Goal: Information Seeking & Learning: Learn about a topic

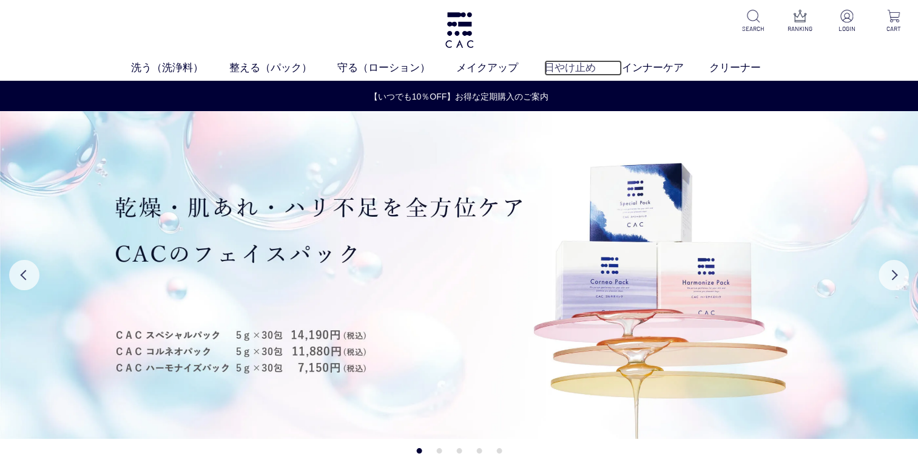
click at [552, 69] on link "日やけ止め" at bounding box center [583, 68] width 78 height 16
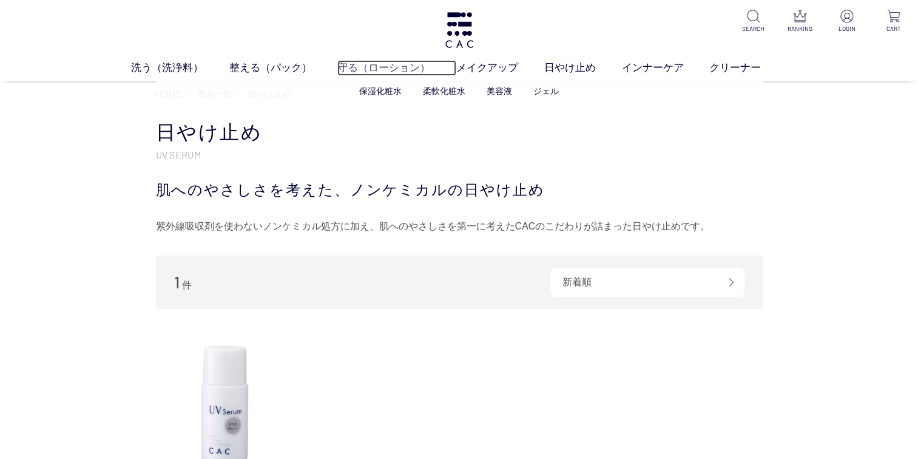
click at [340, 67] on link "守る（ローション）" at bounding box center [396, 68] width 119 height 16
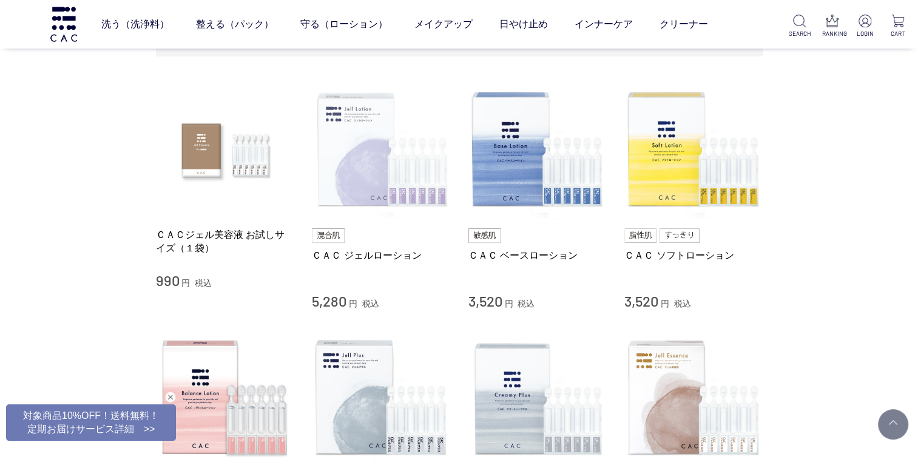
scroll to position [243, 0]
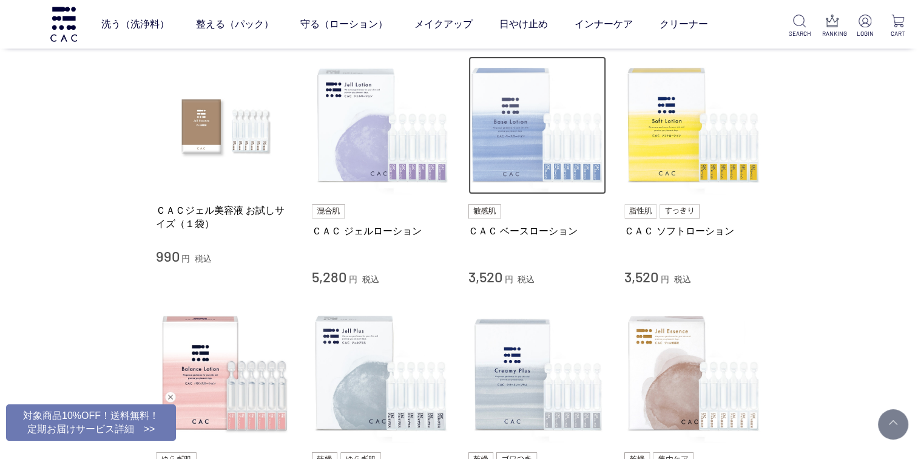
click at [485, 126] on img at bounding box center [537, 125] width 138 height 138
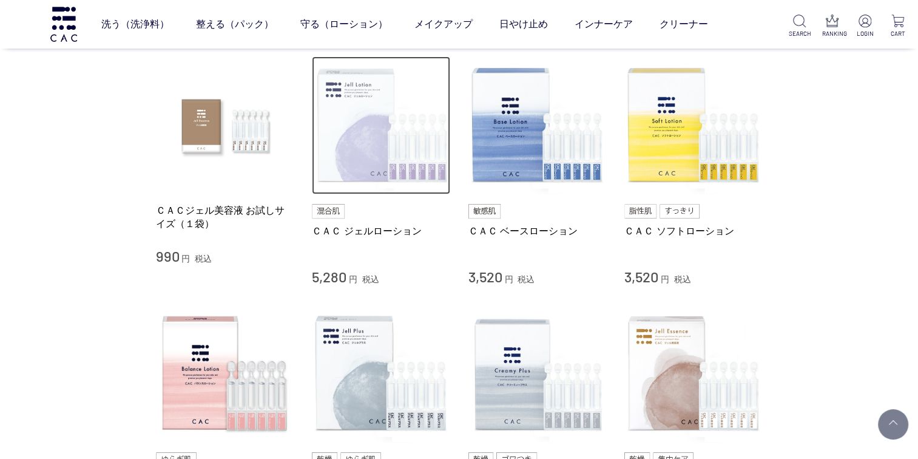
click at [397, 147] on img at bounding box center [381, 125] width 138 height 138
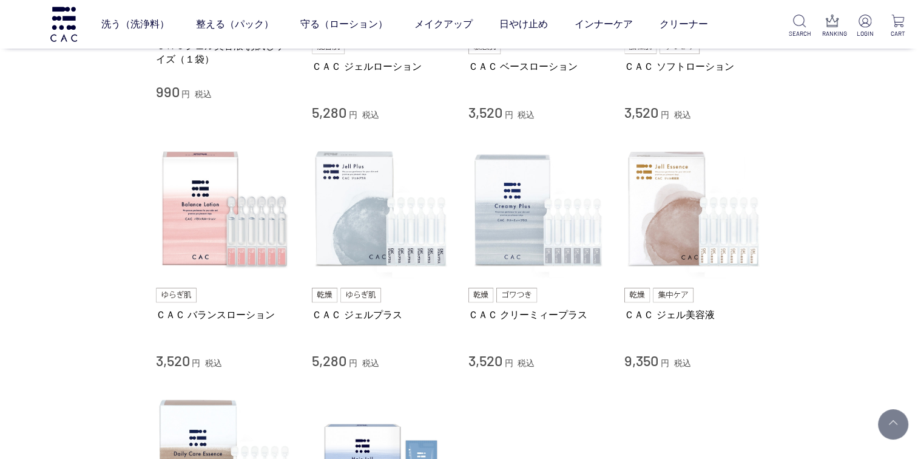
scroll to position [485, 0]
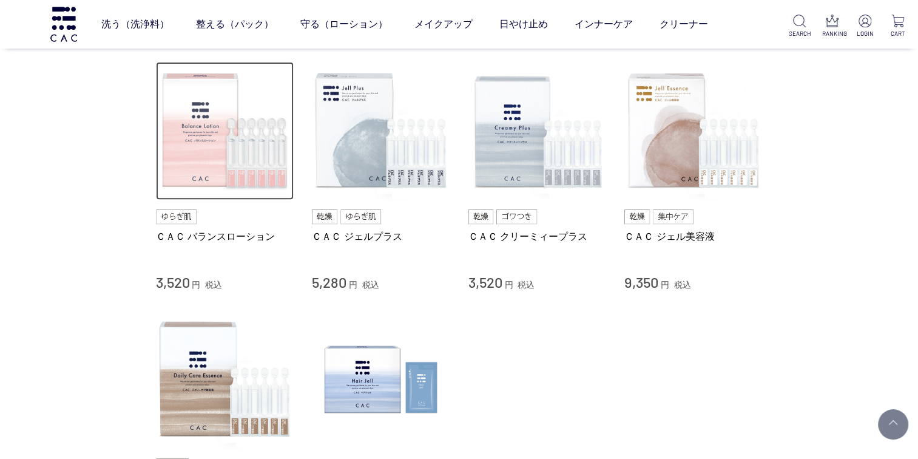
click at [239, 147] on img at bounding box center [225, 131] width 138 height 138
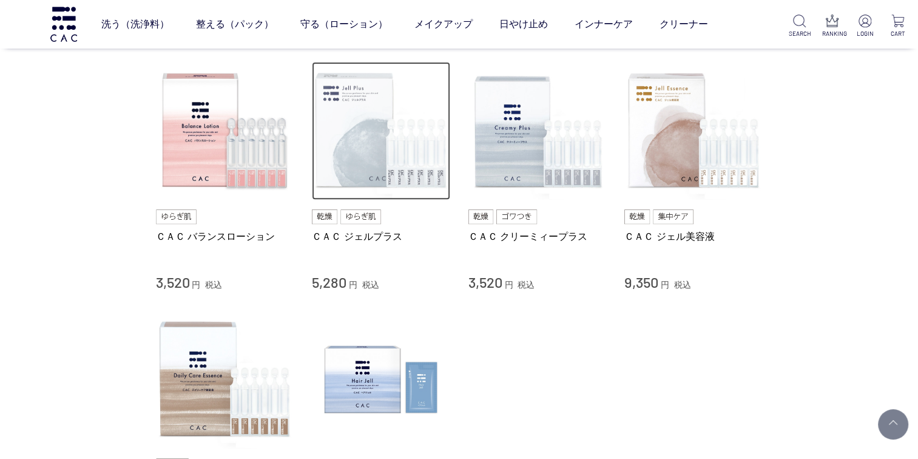
click at [340, 144] on img at bounding box center [381, 131] width 138 height 138
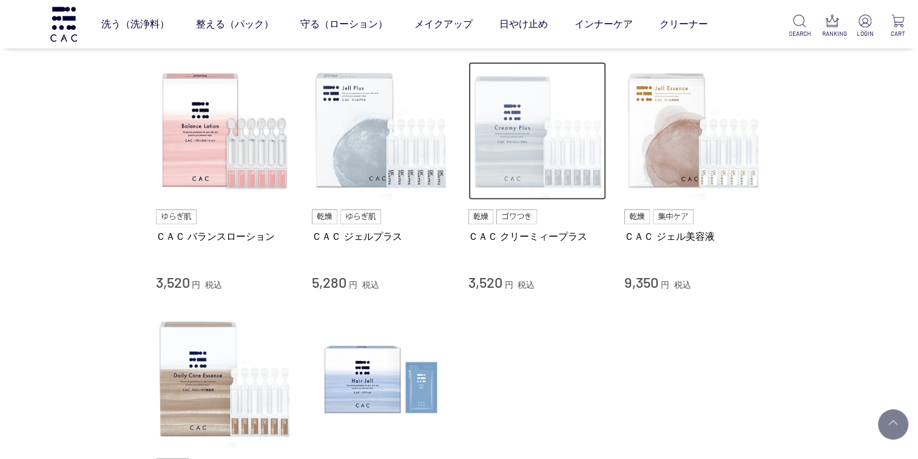
click at [506, 144] on img at bounding box center [537, 131] width 138 height 138
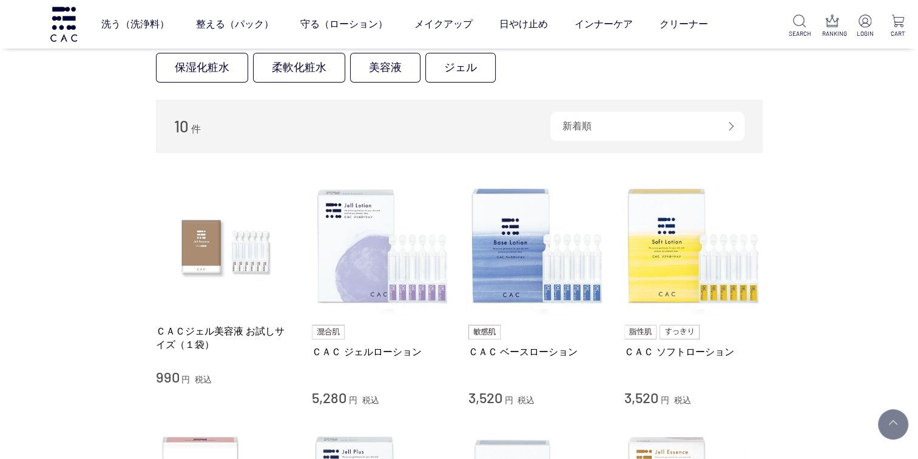
scroll to position [121, 0]
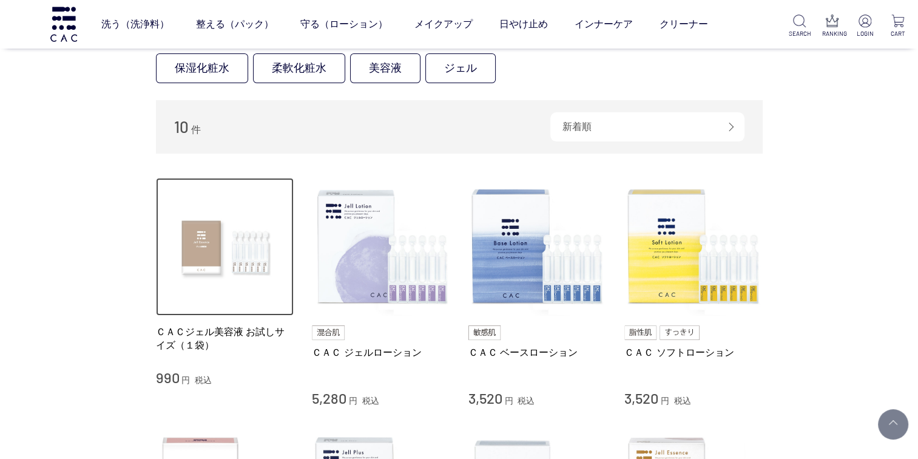
click at [251, 254] on img at bounding box center [225, 247] width 138 height 138
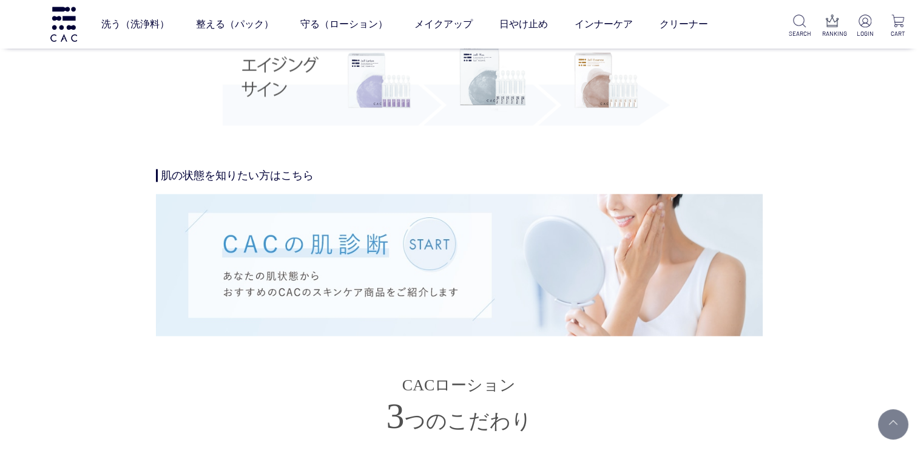
scroll to position [2669, 0]
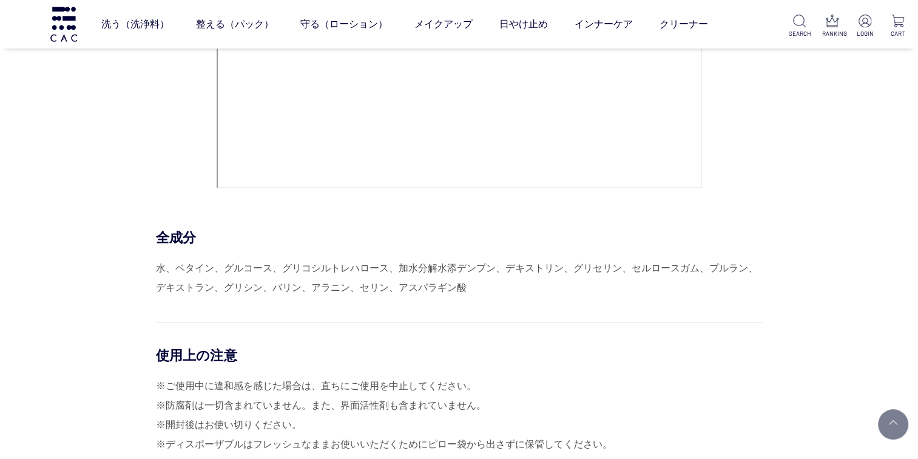
scroll to position [5277, 0]
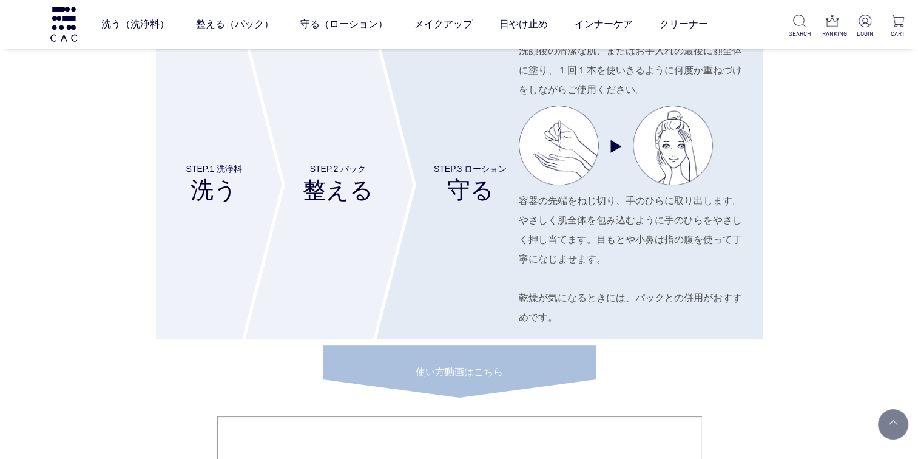
scroll to position [4731, 0]
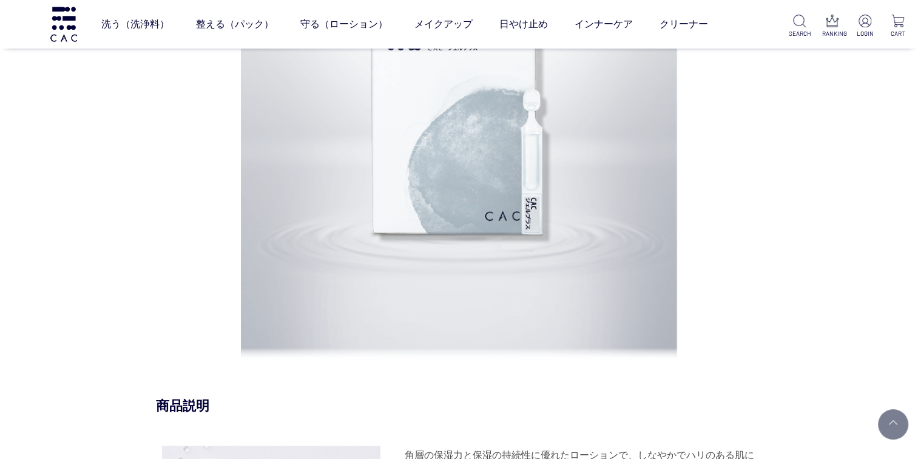
scroll to position [971, 0]
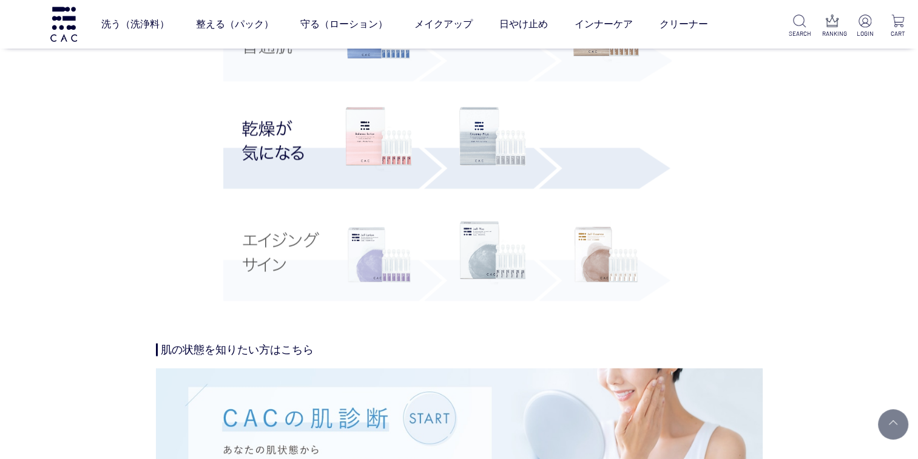
scroll to position [2366, 0]
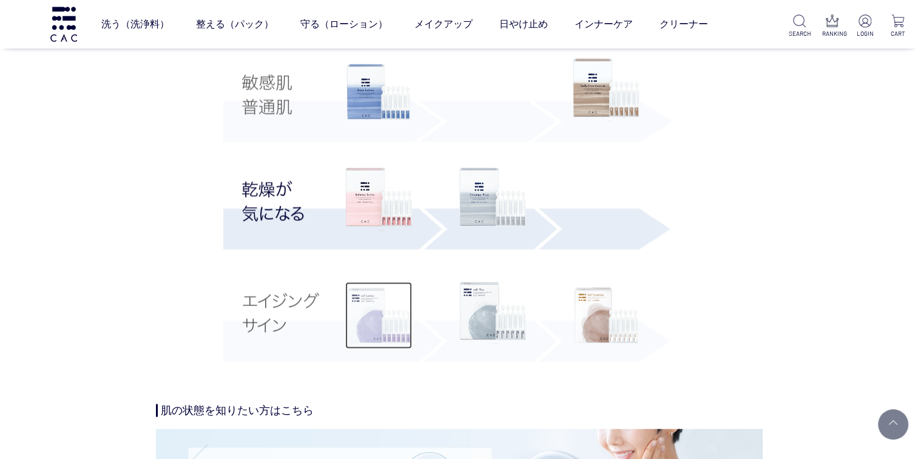
click at [374, 326] on img at bounding box center [378, 315] width 67 height 67
click at [469, 311] on img at bounding box center [492, 314] width 67 height 64
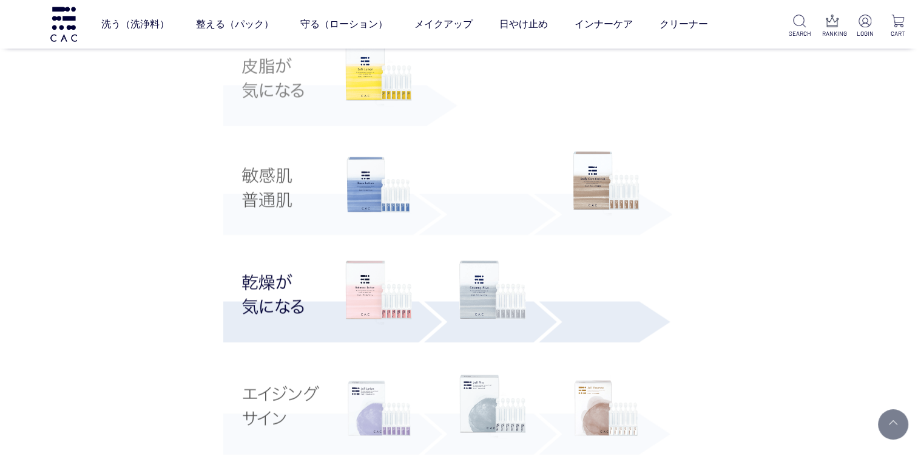
scroll to position [2305, 0]
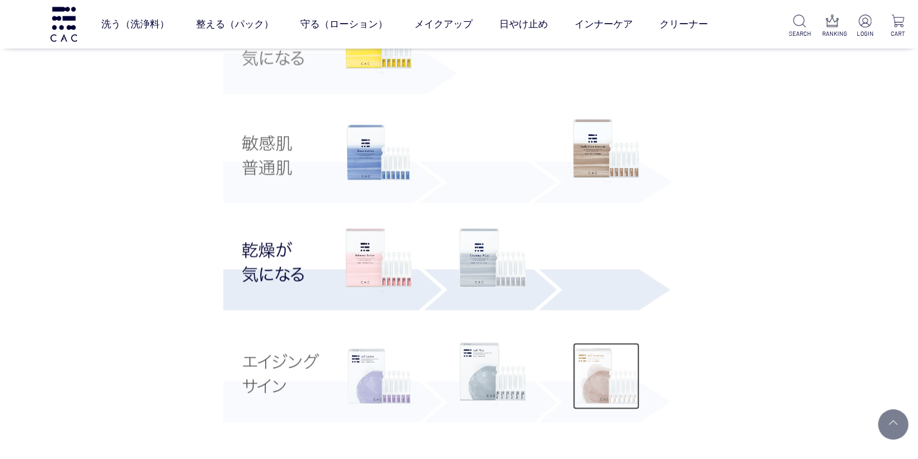
click at [594, 359] on img at bounding box center [606, 376] width 67 height 67
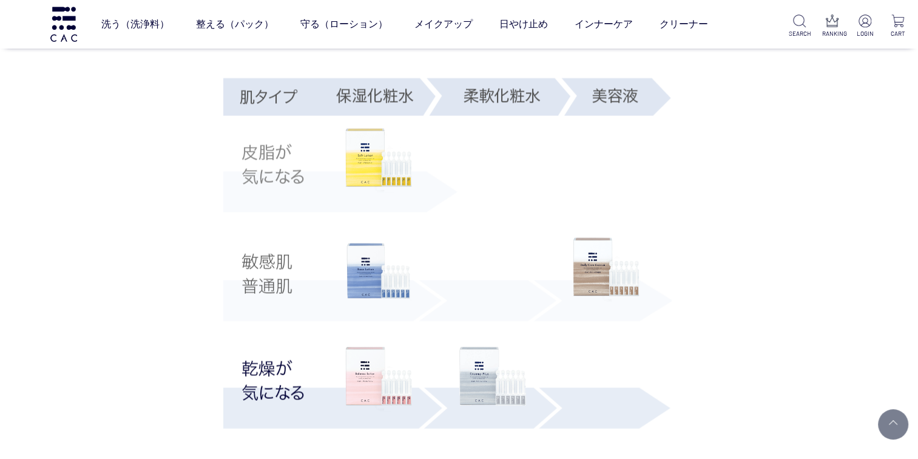
scroll to position [2184, 0]
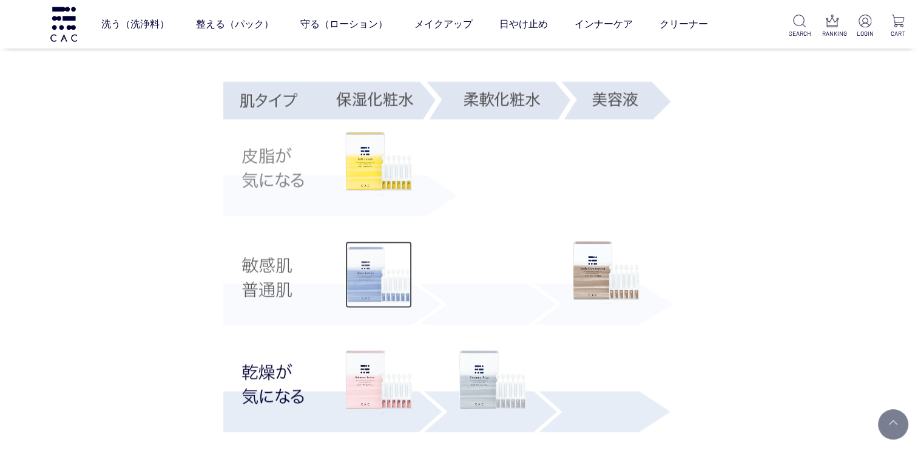
click at [371, 260] on img at bounding box center [378, 274] width 67 height 67
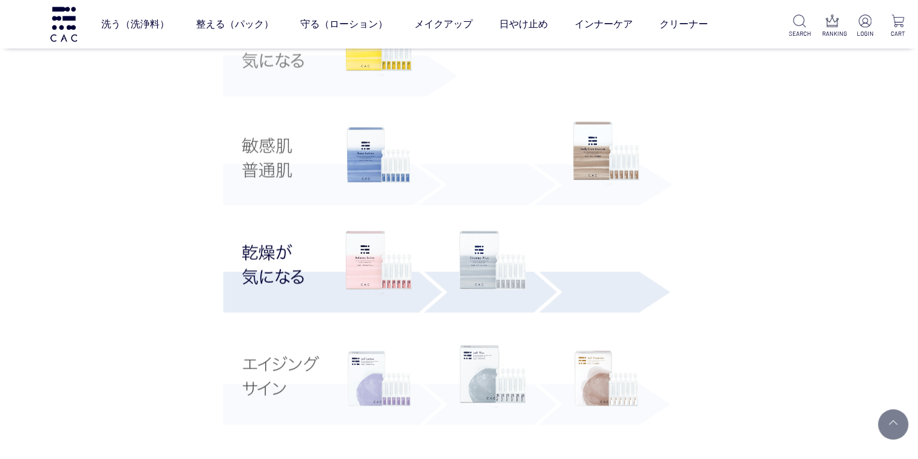
scroll to position [2305, 0]
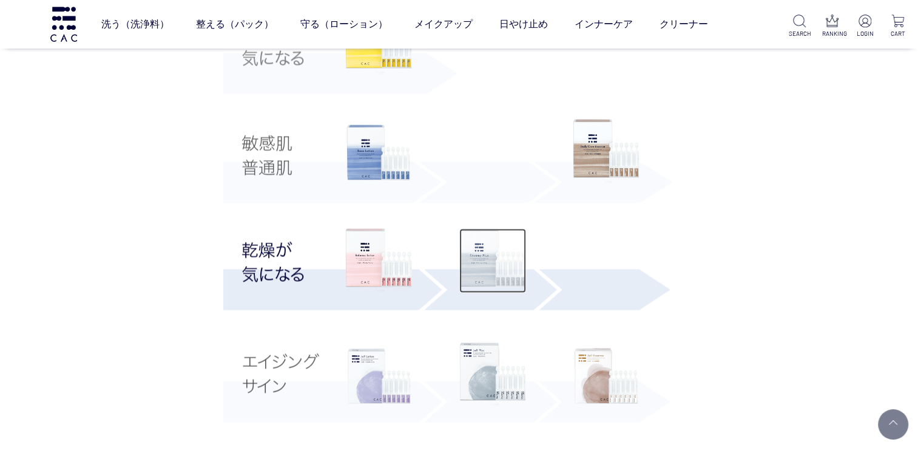
click at [467, 274] on img at bounding box center [492, 261] width 67 height 64
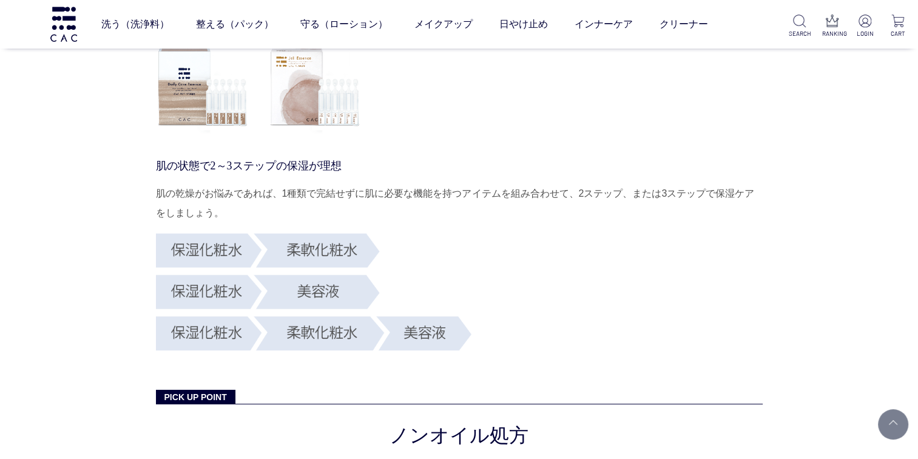
scroll to position [4186, 0]
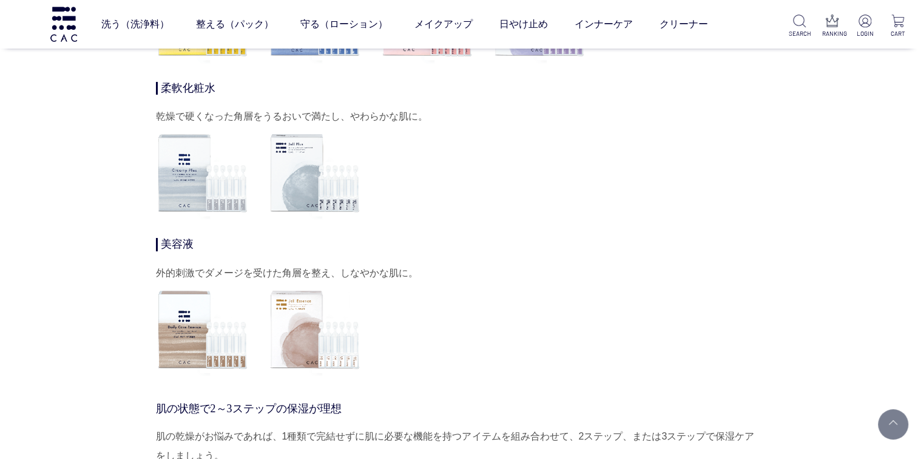
click at [301, 304] on img at bounding box center [314, 329] width 93 height 93
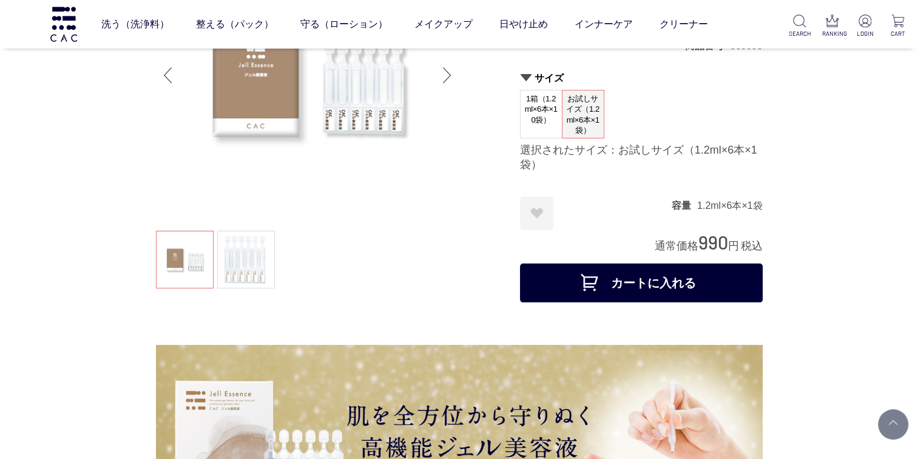
scroll to position [0, 0]
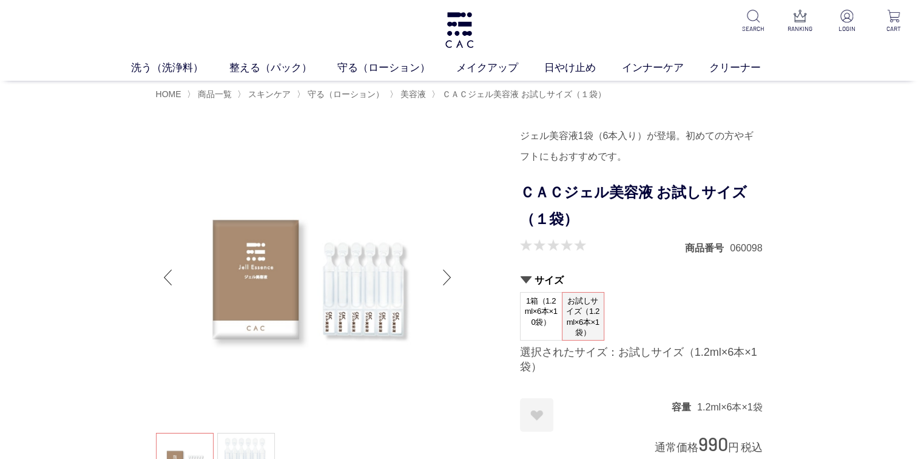
click at [544, 320] on span "1箱（1.2ml×6本×10袋）" at bounding box center [540, 311] width 41 height 38
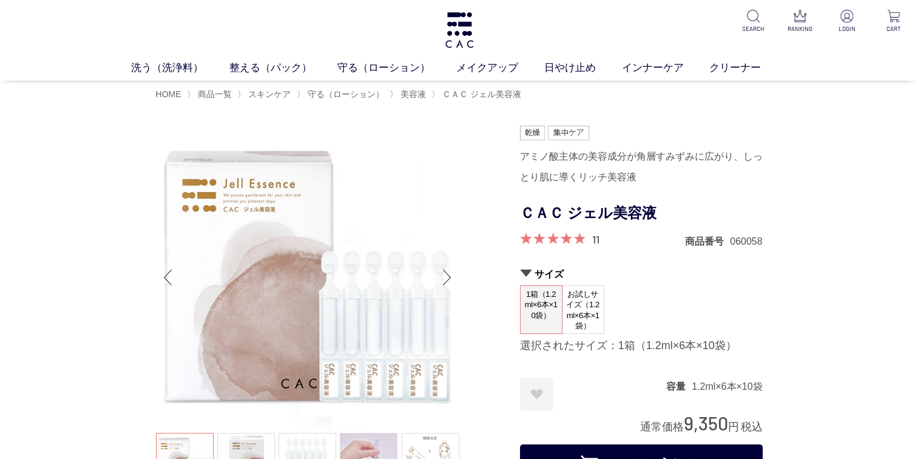
click at [567, 234] on span at bounding box center [552, 238] width 65 height 12
click at [590, 237] on div "11" at bounding box center [559, 239] width 79 height 15
click at [592, 239] on link "11" at bounding box center [595, 238] width 7 height 13
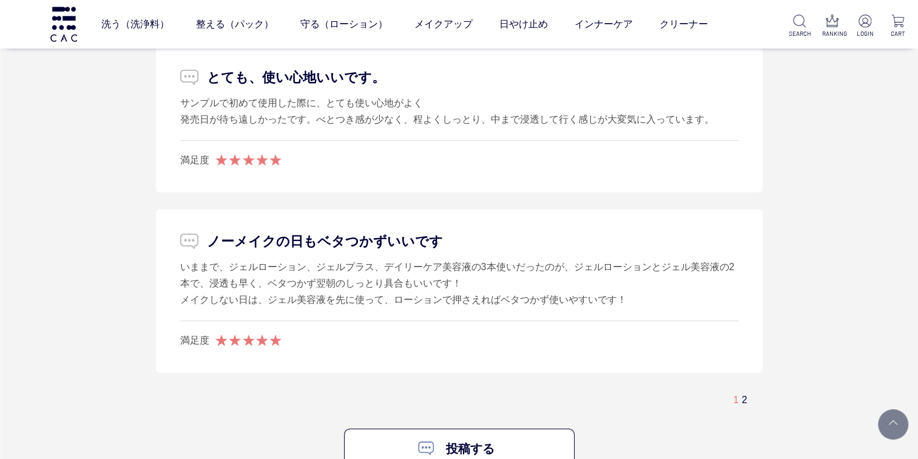
scroll to position [8486, 0]
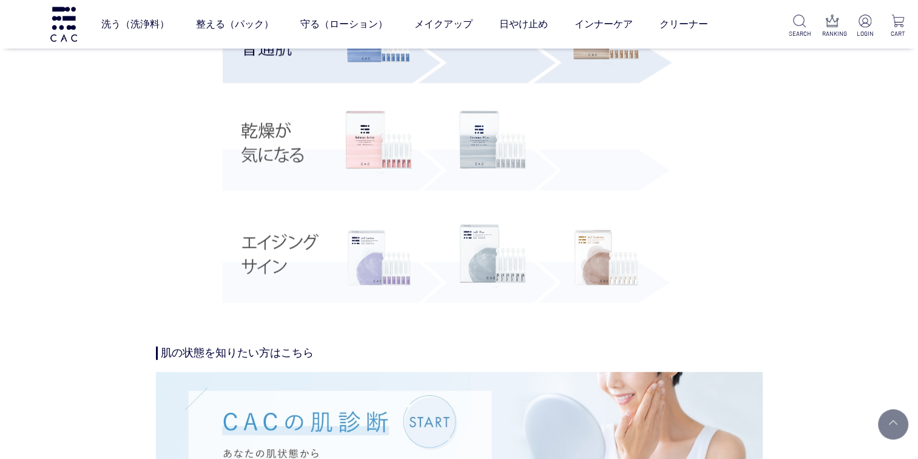
scroll to position [3215, 0]
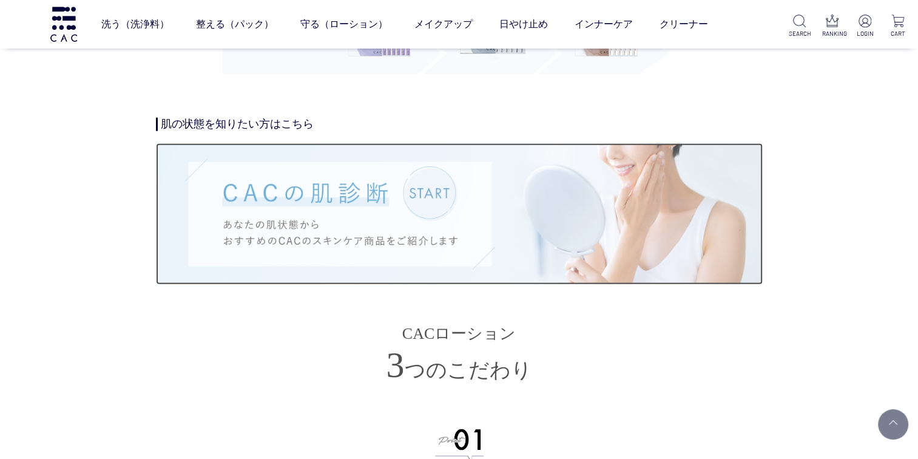
click at [258, 206] on img at bounding box center [459, 213] width 607 height 141
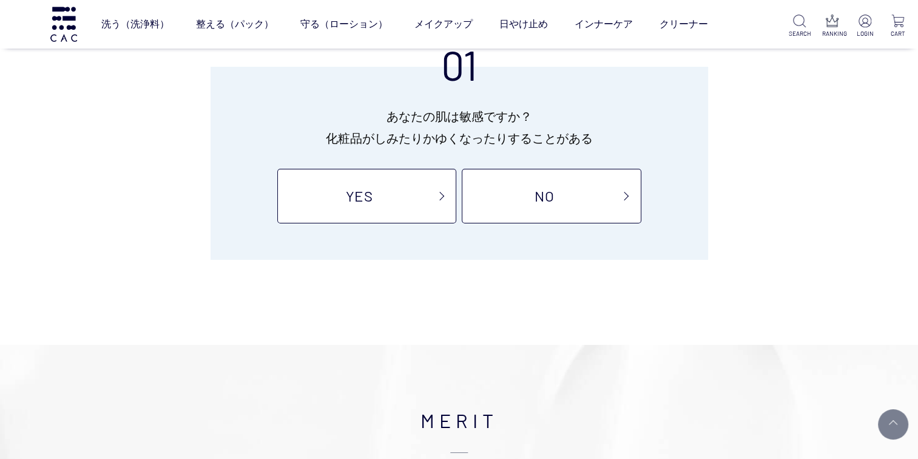
scroll to position [121, 0]
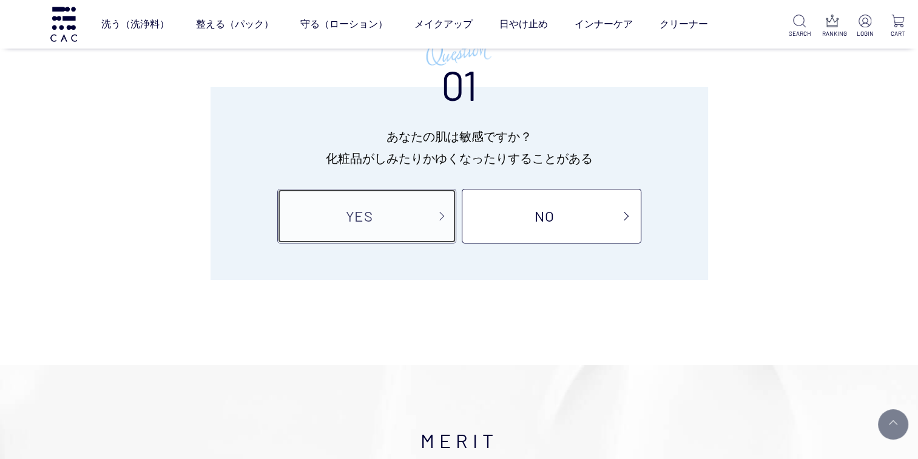
click at [330, 220] on link "YES" at bounding box center [366, 216] width 179 height 55
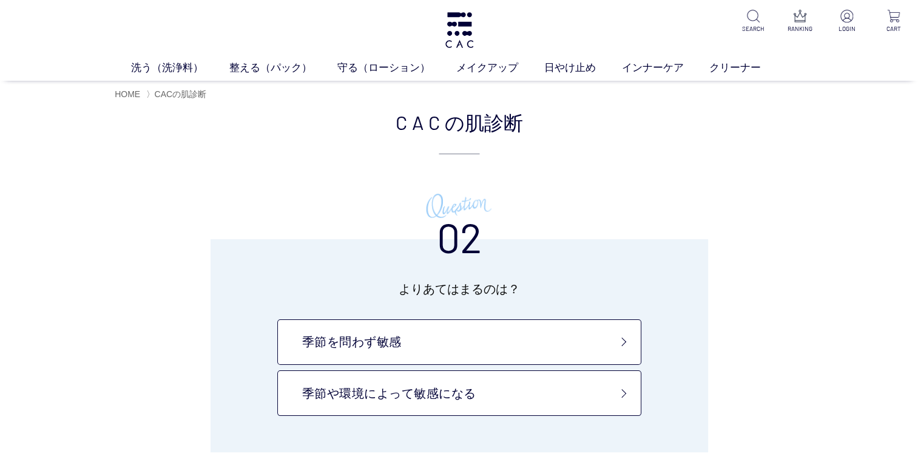
scroll to position [61, 0]
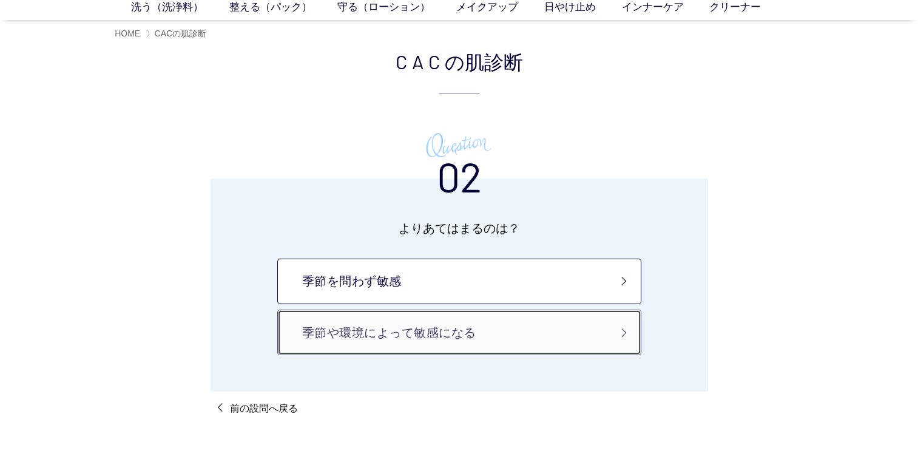
click at [417, 328] on link "季節や環境によって敏感になる" at bounding box center [459, 331] width 364 height 45
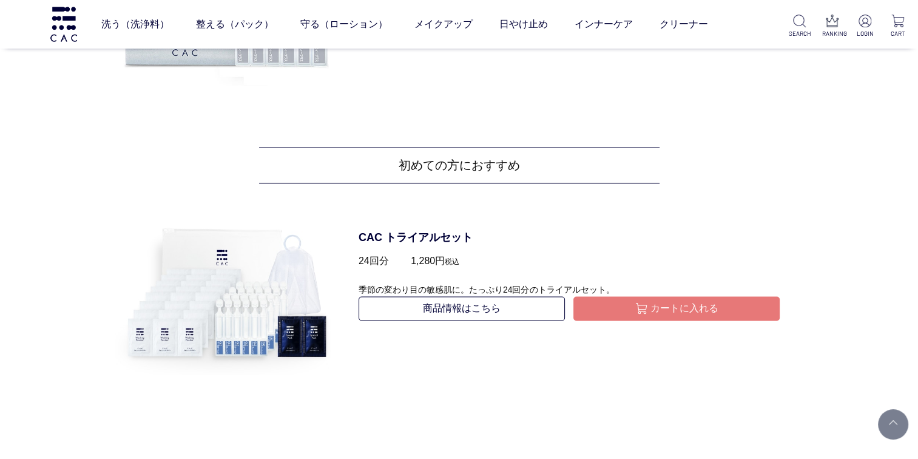
scroll to position [1880, 0]
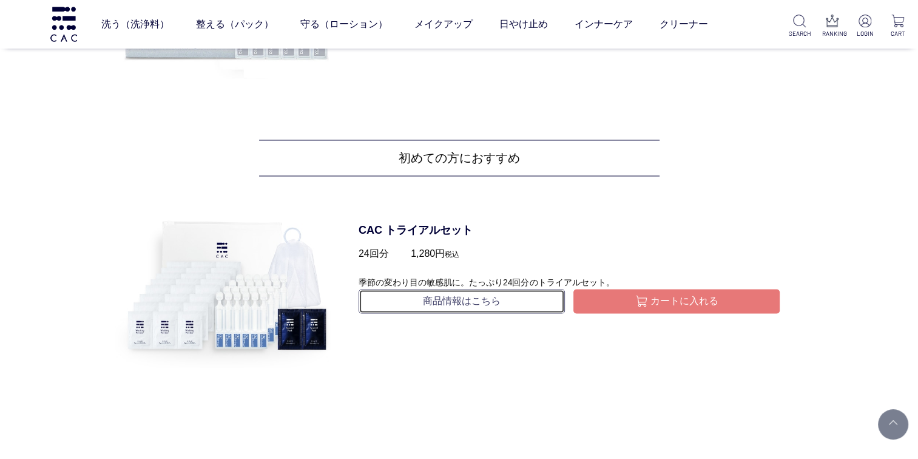
click at [376, 298] on link "商品情報はこちら" at bounding box center [462, 301] width 206 height 24
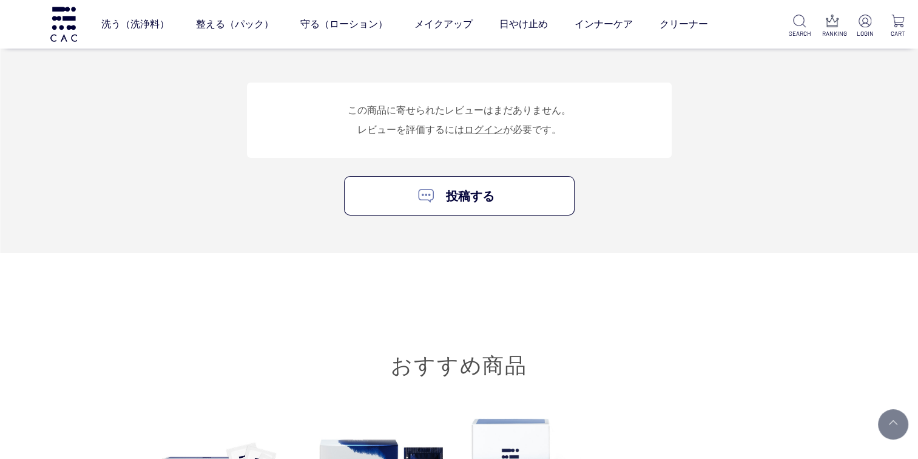
scroll to position [4489, 0]
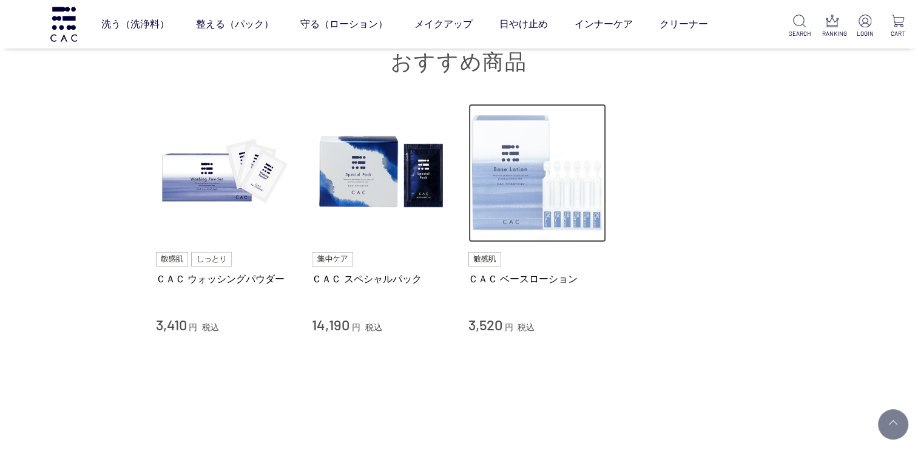
click at [594, 221] on img at bounding box center [537, 173] width 138 height 138
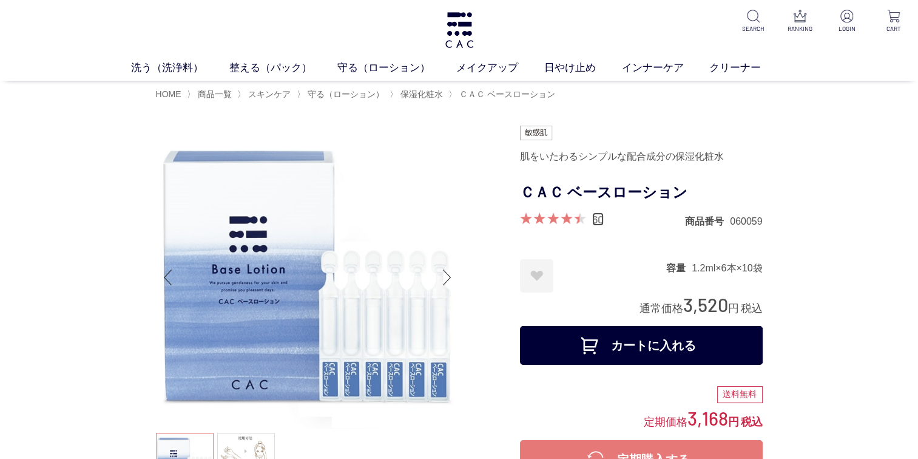
click at [600, 222] on link "60" at bounding box center [598, 218] width 12 height 13
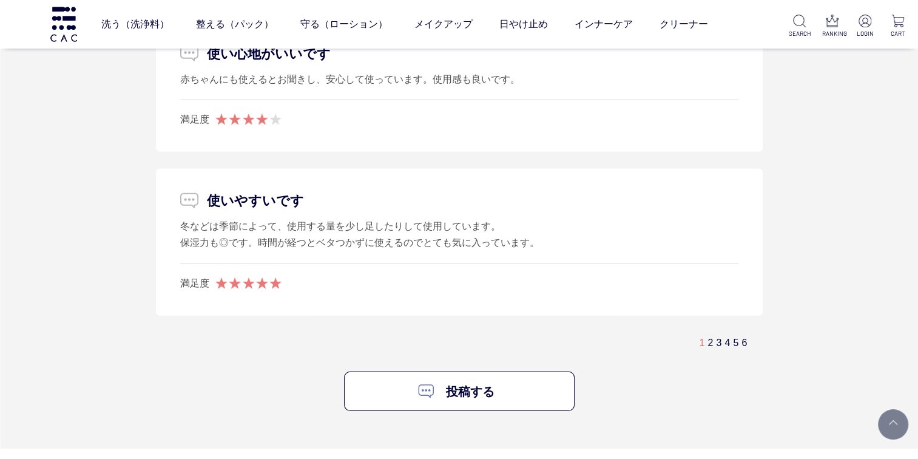
scroll to position [8039, 0]
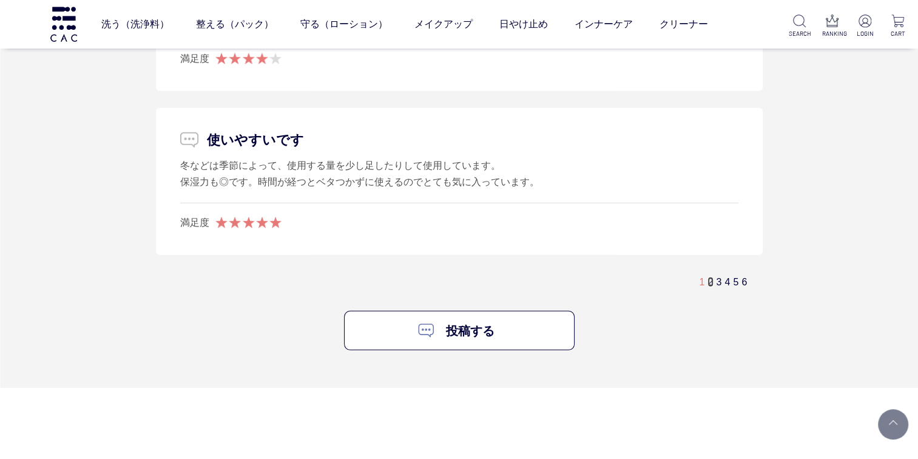
click at [711, 283] on link "2" at bounding box center [709, 282] width 5 height 10
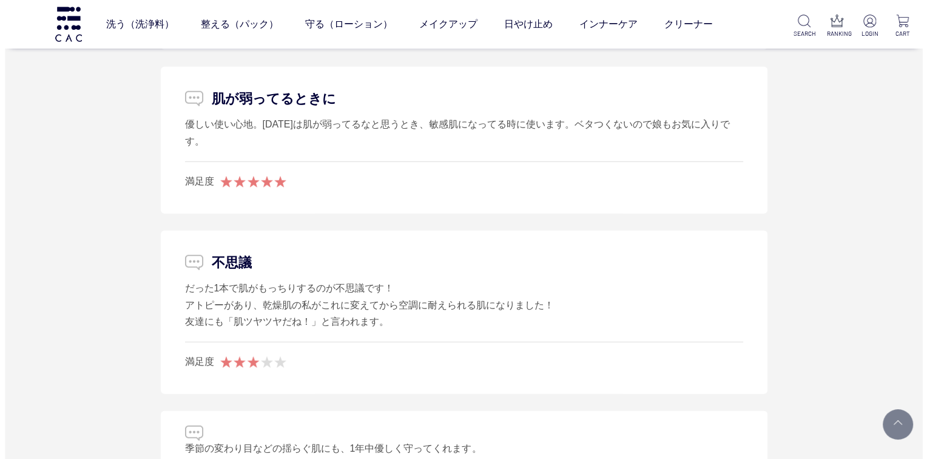
scroll to position [7643, 0]
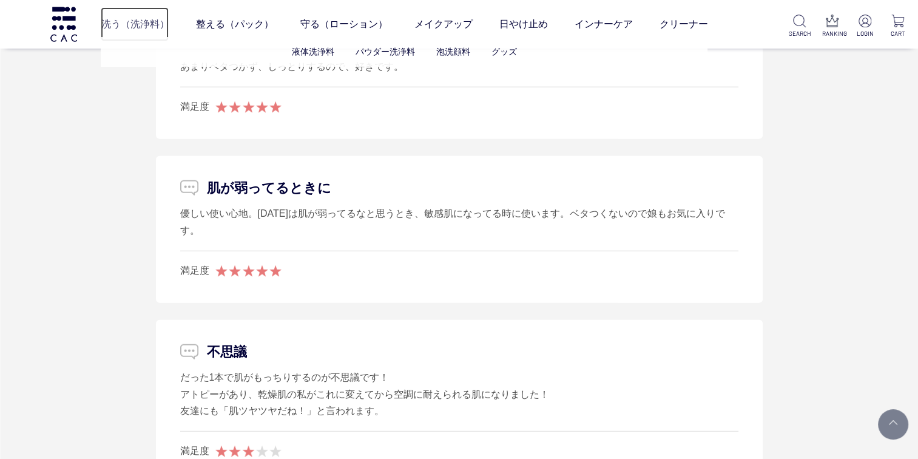
click at [145, 23] on link "洗う（洗浄料）" at bounding box center [135, 24] width 68 height 34
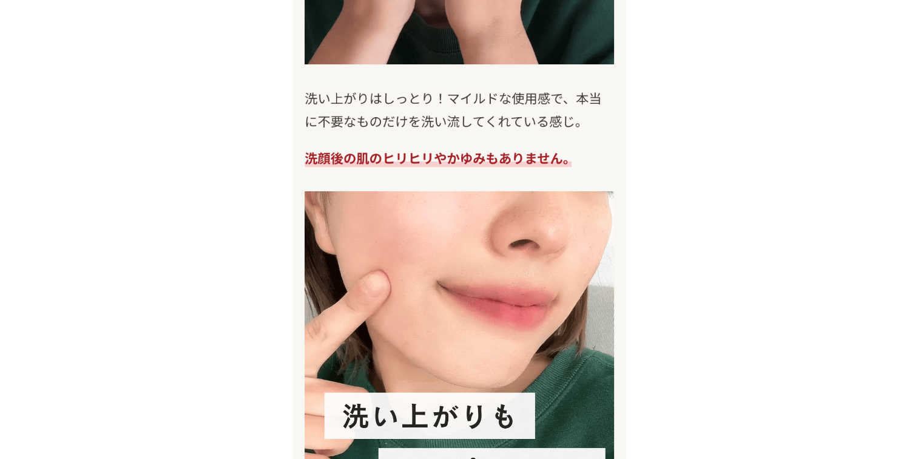
scroll to position [7461, 0]
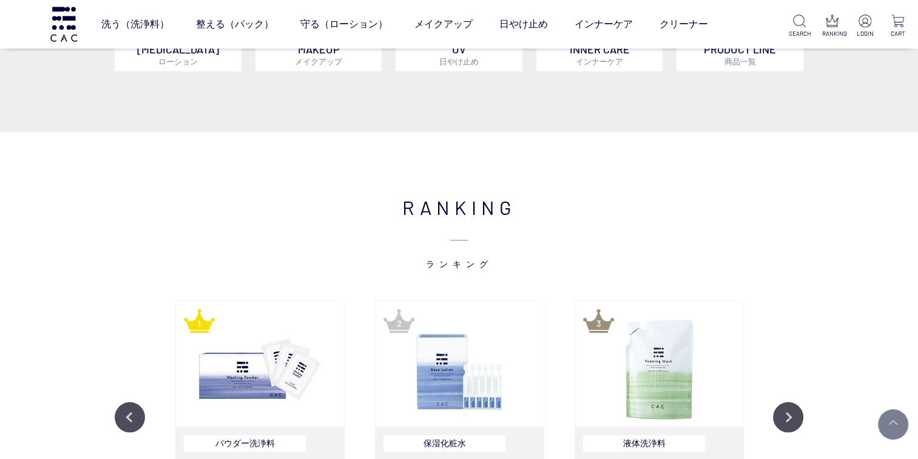
scroll to position [1153, 0]
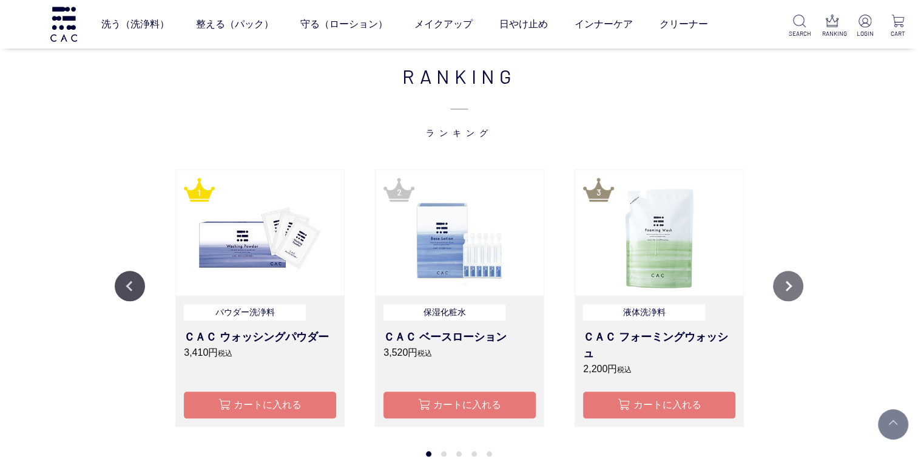
click at [781, 285] on button "Next" at bounding box center [788, 286] width 30 height 30
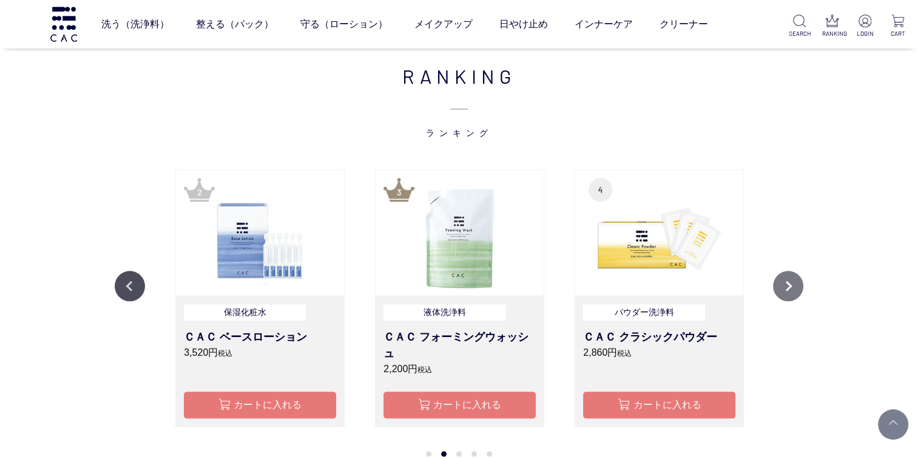
click at [781, 285] on button "Next" at bounding box center [788, 286] width 30 height 30
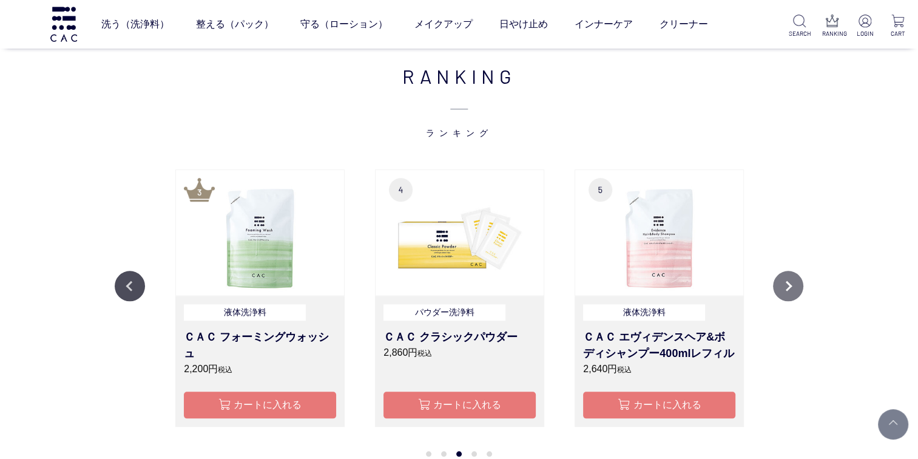
click at [780, 283] on button "Next" at bounding box center [788, 286] width 30 height 30
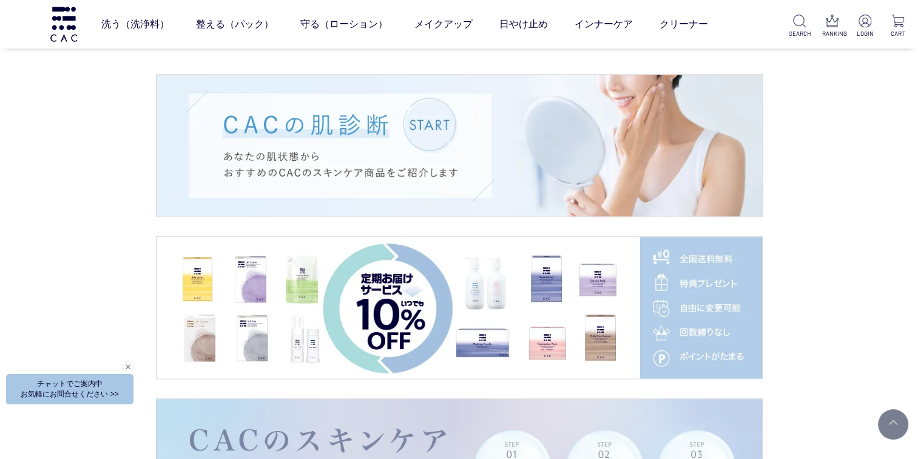
scroll to position [1880, 0]
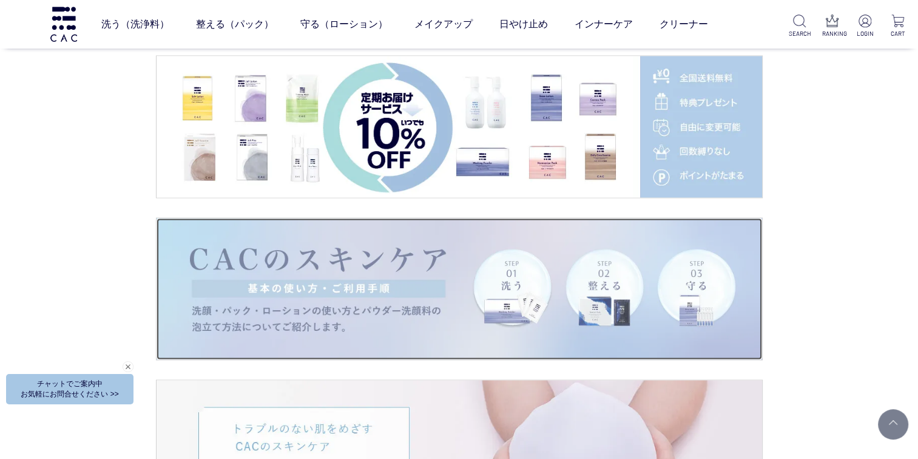
click at [198, 252] on img at bounding box center [459, 288] width 605 height 141
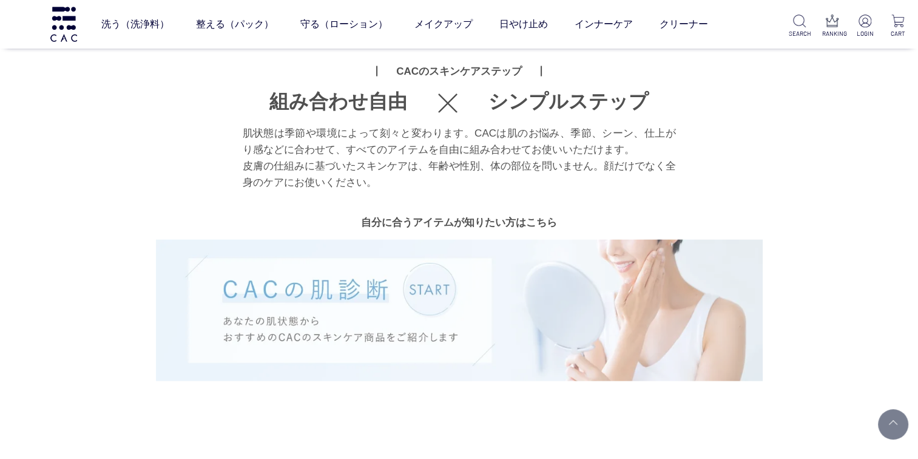
scroll to position [2487, 0]
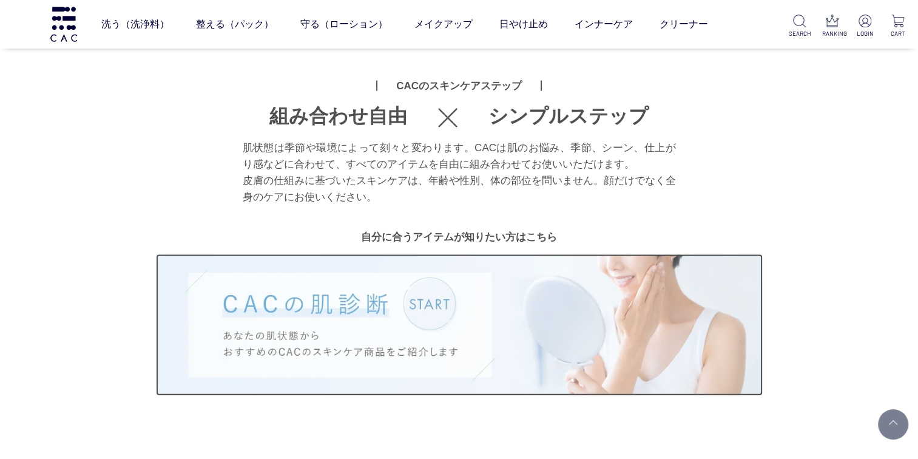
click at [220, 254] on img at bounding box center [459, 324] width 607 height 141
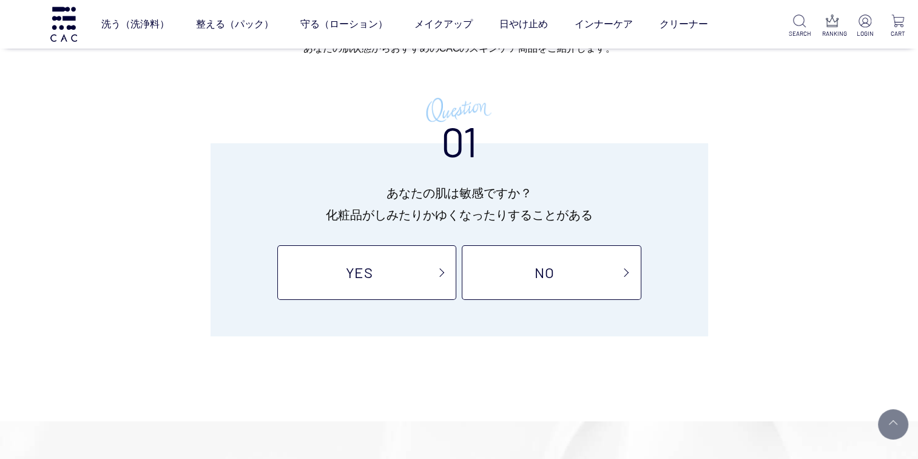
scroll to position [121, 0]
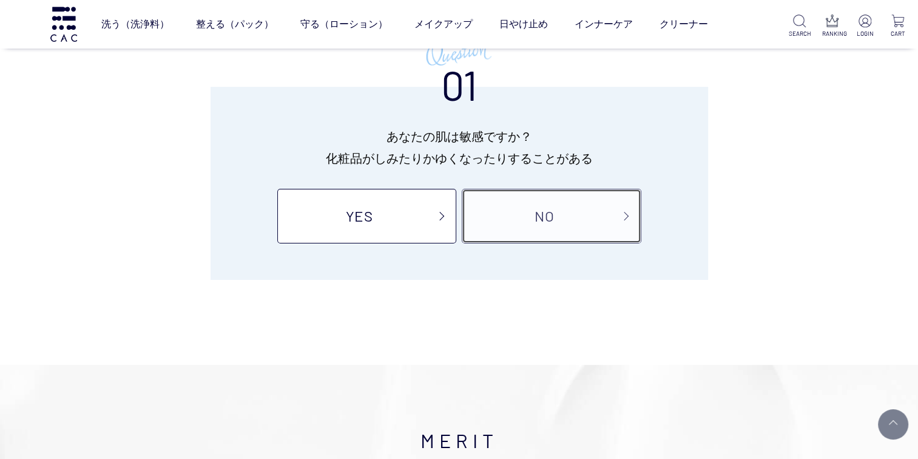
click at [485, 231] on link "NO" at bounding box center [551, 216] width 179 height 55
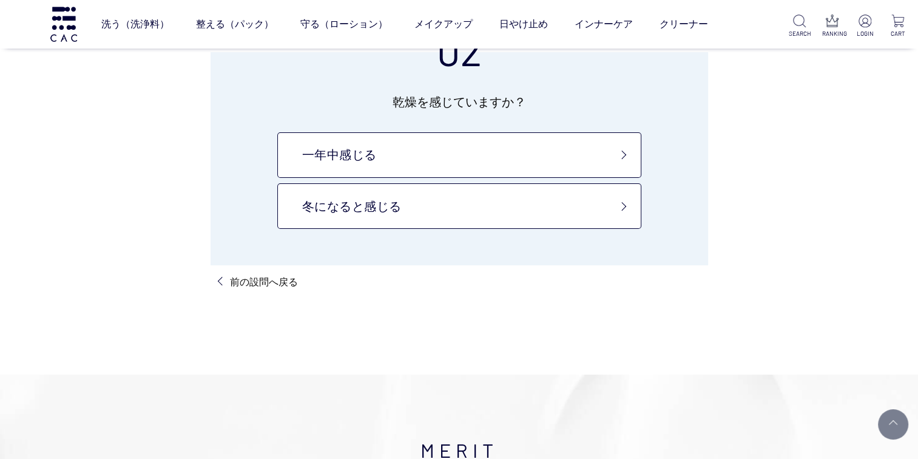
scroll to position [121, 0]
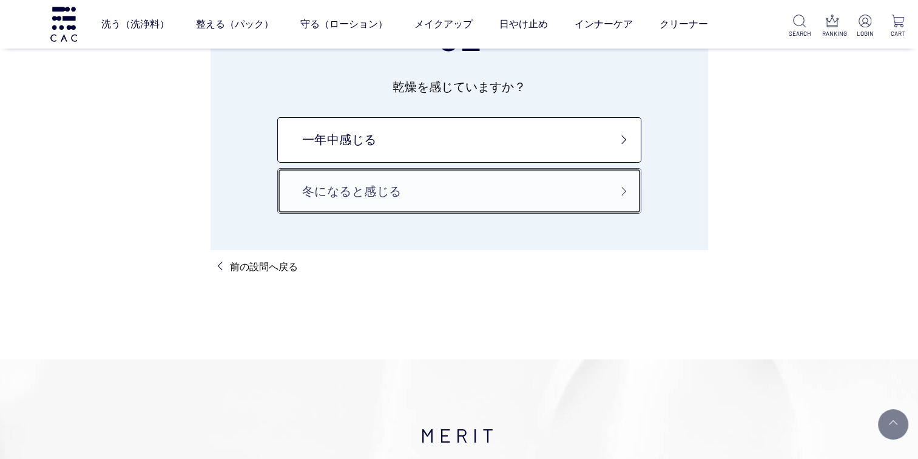
click at [363, 200] on link "冬になると感じる" at bounding box center [459, 190] width 364 height 45
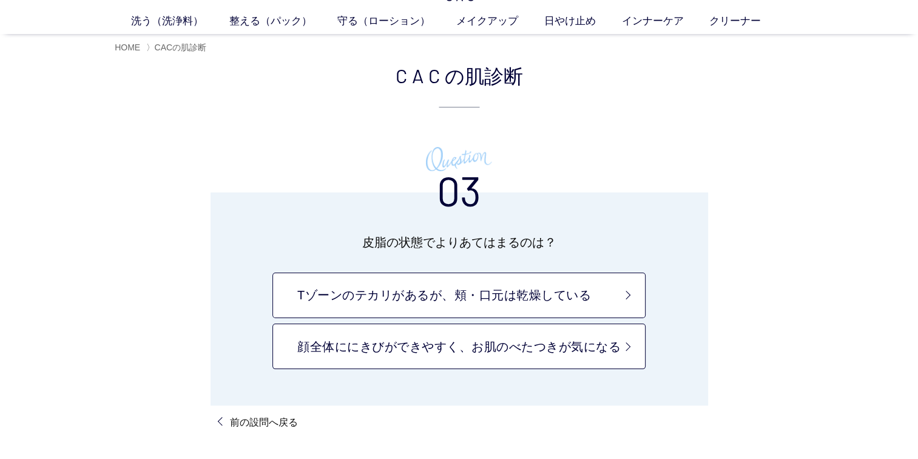
scroll to position [121, 0]
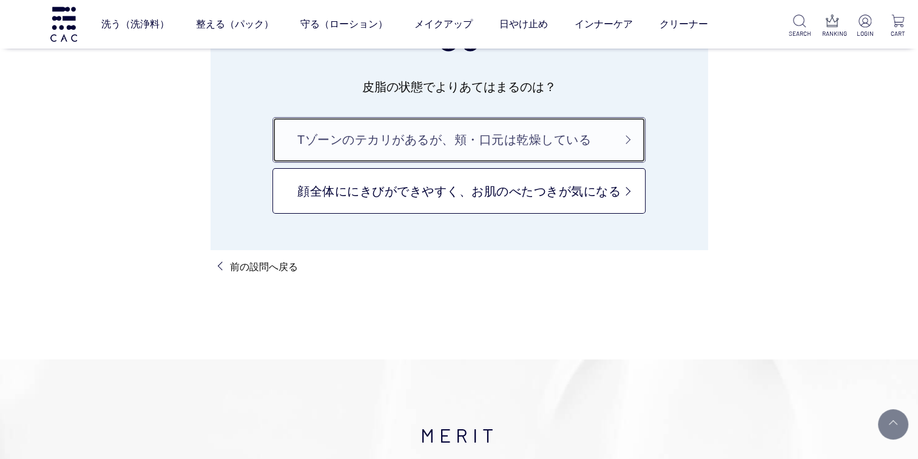
click at [291, 154] on link "Tゾーンのテカリがあるが、頬・口元は乾燥している" at bounding box center [458, 139] width 373 height 45
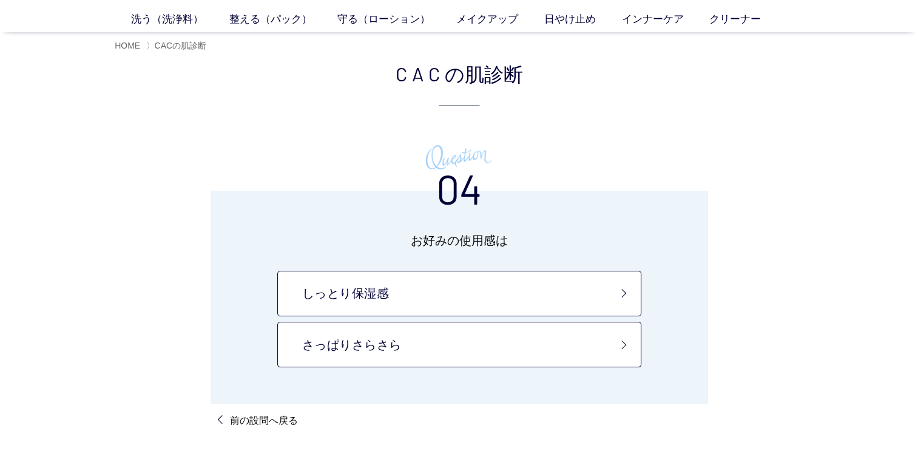
scroll to position [121, 0]
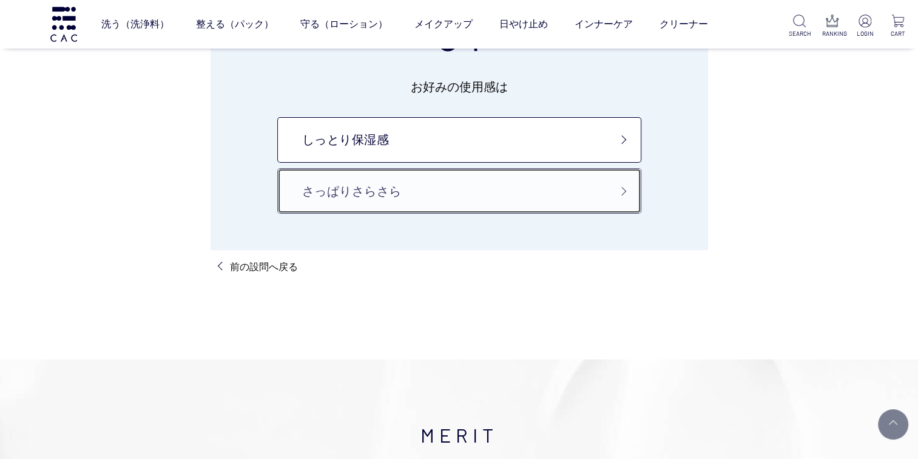
click at [303, 195] on link "さっぱりさらさら" at bounding box center [459, 190] width 364 height 45
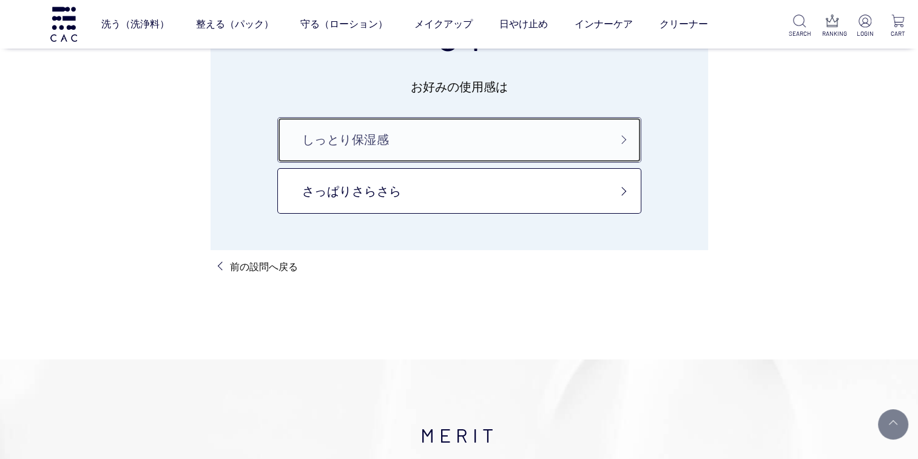
click at [318, 135] on link "しっとり保湿感" at bounding box center [459, 139] width 364 height 45
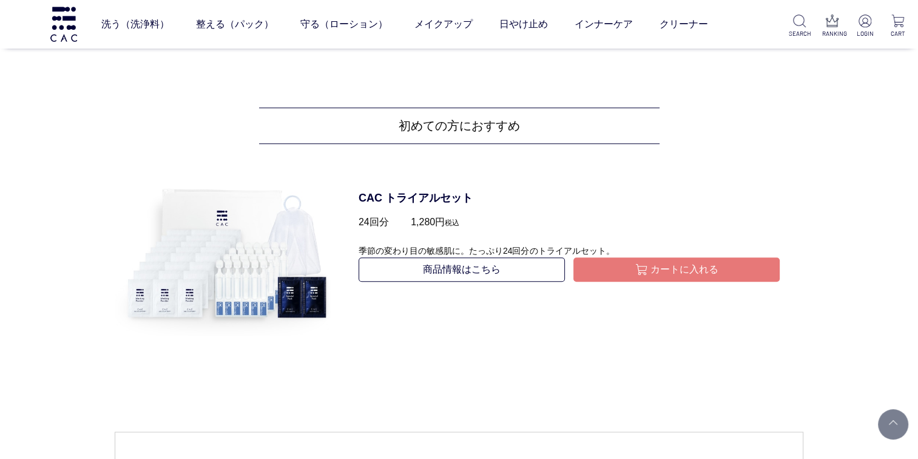
scroll to position [1092, 0]
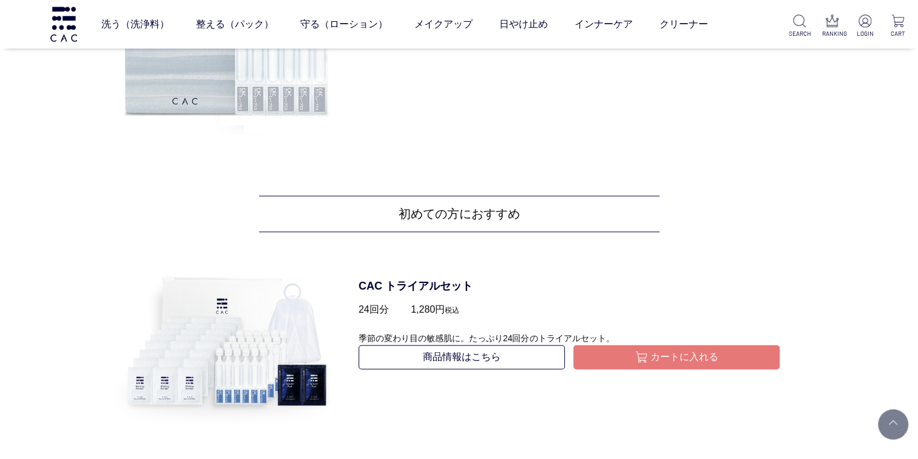
scroll to position [2002, 0]
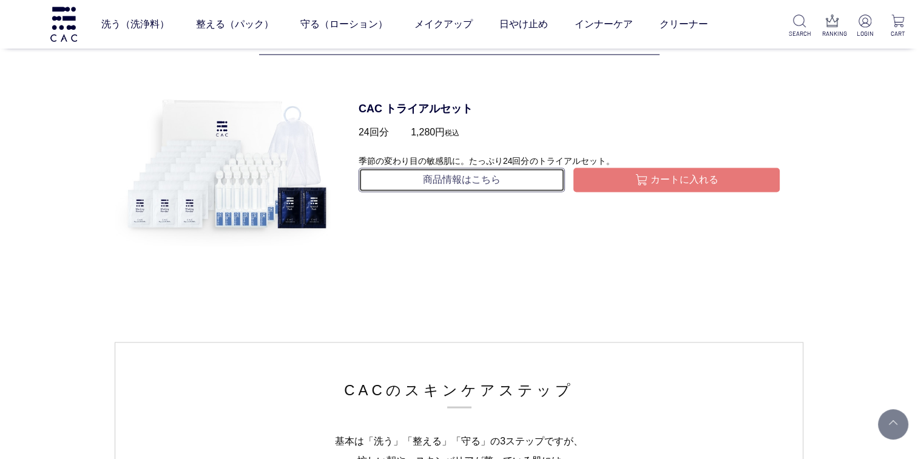
click at [403, 179] on link "商品情報はこちら" at bounding box center [462, 179] width 206 height 24
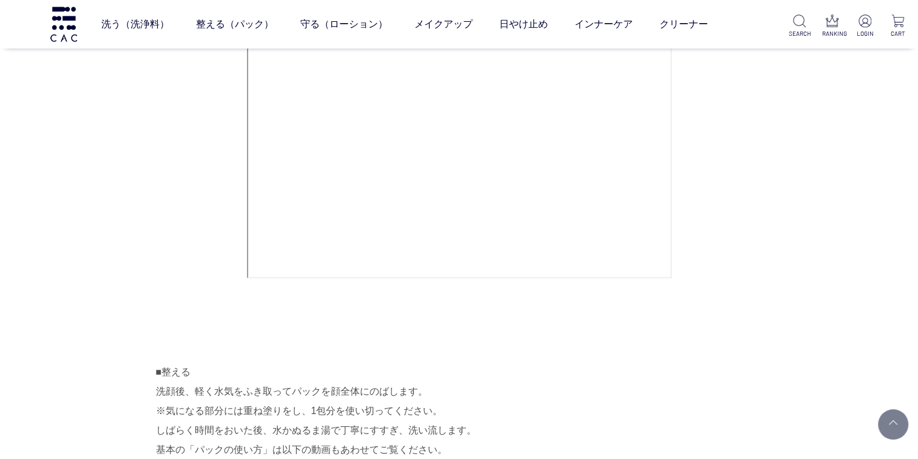
scroll to position [1516, 0]
